Goal: Information Seeking & Learning: Check status

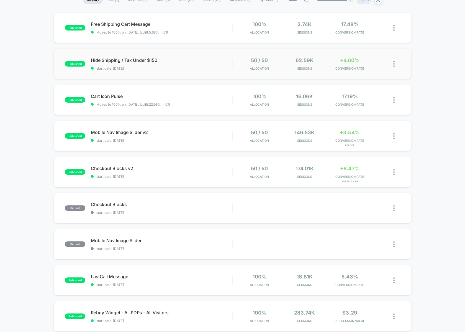
scroll to position [54, 0]
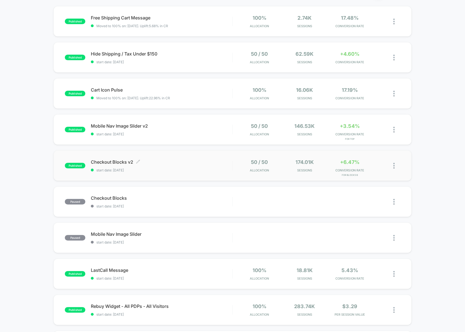
click at [224, 168] on span "start date: [DATE]" at bounding box center [162, 170] width 142 height 4
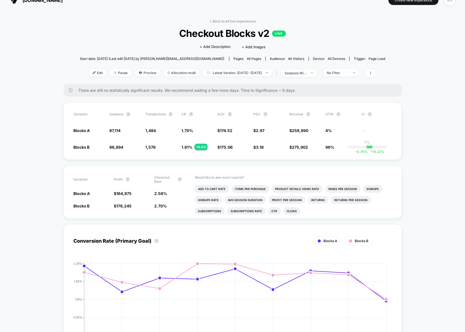
scroll to position [13, 0]
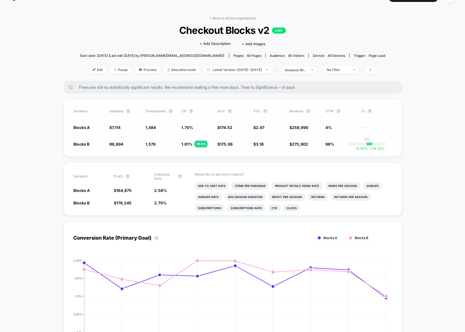
click at [188, 145] on span "1.81 %" at bounding box center [186, 144] width 11 height 5
click at [225, 20] on link "< Back to all live experiences" at bounding box center [233, 18] width 46 height 4
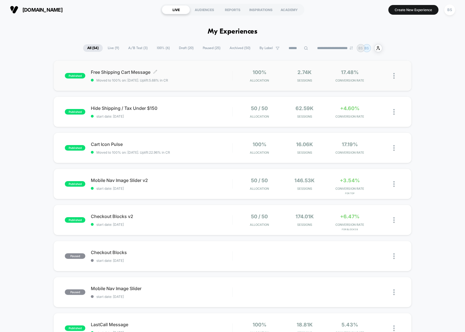
scroll to position [14, 0]
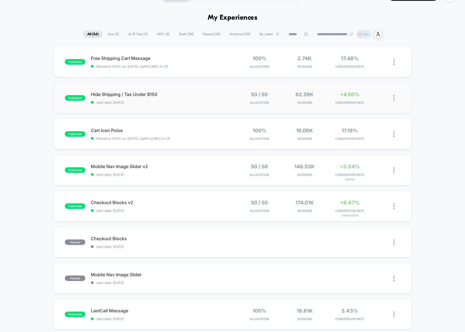
click at [112, 89] on div "published Hide Shipping / Tax Under $150 start date: [DATE] 50 / 50 Allocation …" at bounding box center [232, 98] width 358 height 30
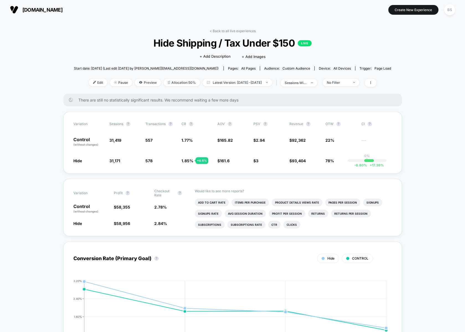
click at [221, 33] on div "< Back to all live experiences Hide Shipping / Tax Under $150 LIVE Click to edi…" at bounding box center [232, 61] width 317 height 65
click at [225, 30] on link "< Back to all live experiences" at bounding box center [233, 31] width 46 height 4
